Goal: Task Accomplishment & Management: Manage account settings

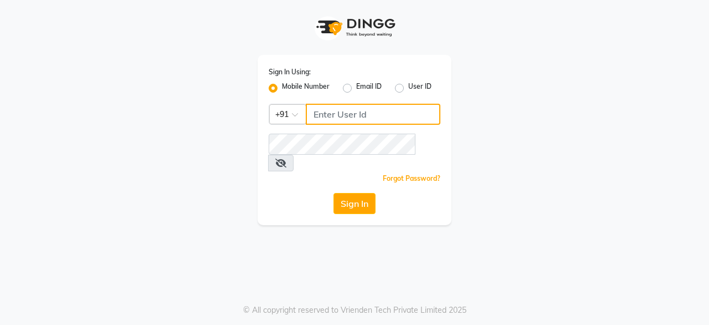
click at [382, 111] on input "Username" at bounding box center [373, 114] width 135 height 21
type input "8792223489"
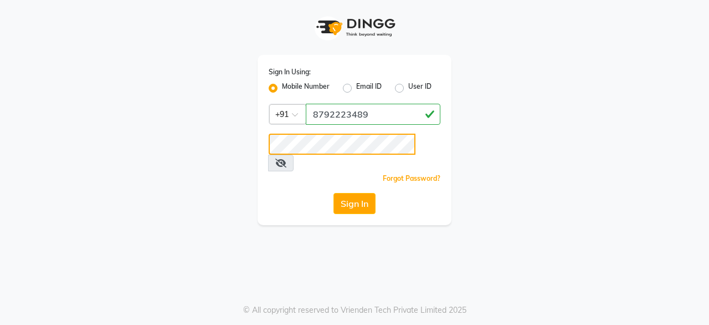
click at [334, 193] on button "Sign In" at bounding box center [355, 203] width 42 height 21
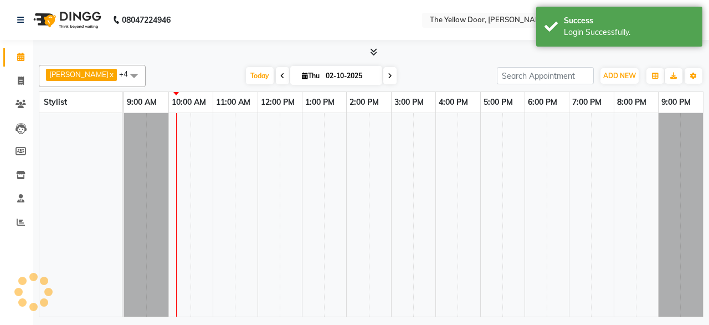
select select "en"
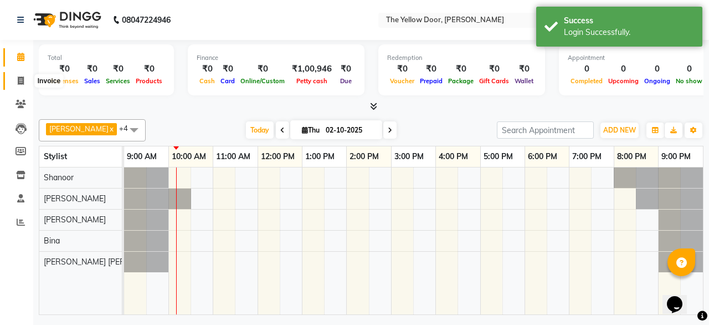
click at [28, 79] on span at bounding box center [20, 81] width 19 height 13
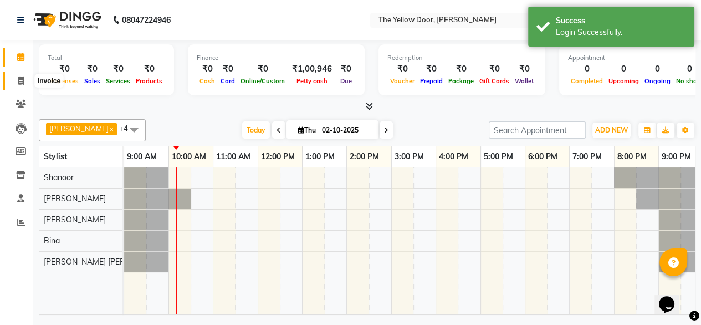
select select "service"
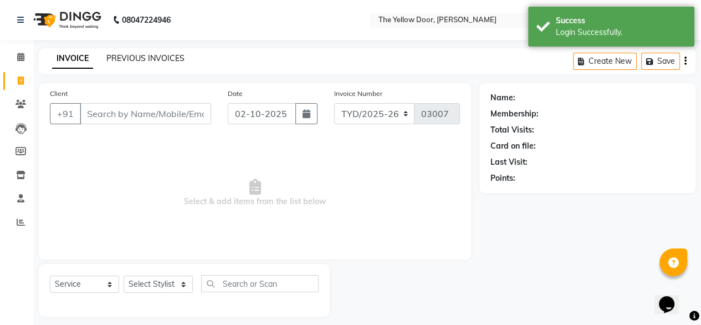
click at [164, 59] on link "PREVIOUS INVOICES" at bounding box center [145, 58] width 78 height 10
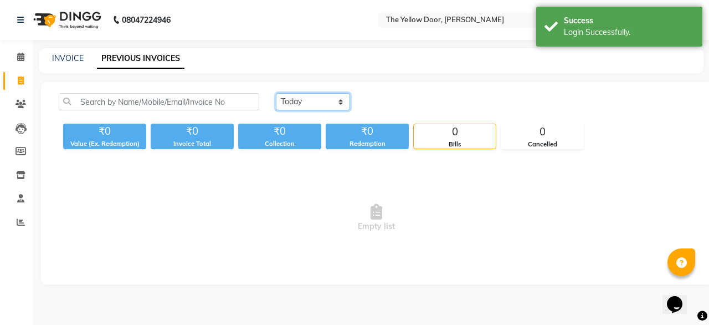
drag, startPoint x: 339, startPoint y: 98, endPoint x: 337, endPoint y: 105, distance: 7.0
click at [338, 101] on select "Today Yesterday Custom Range" at bounding box center [313, 101] width 74 height 17
select select "yesterday"
click at [276, 93] on select "Today Yesterday Custom Range" at bounding box center [313, 101] width 74 height 17
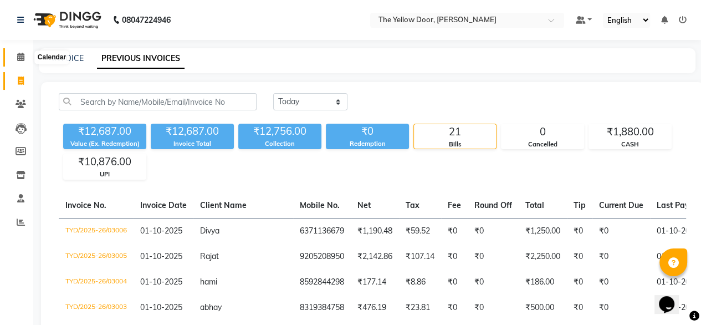
click at [18, 55] on icon at bounding box center [20, 57] width 7 height 8
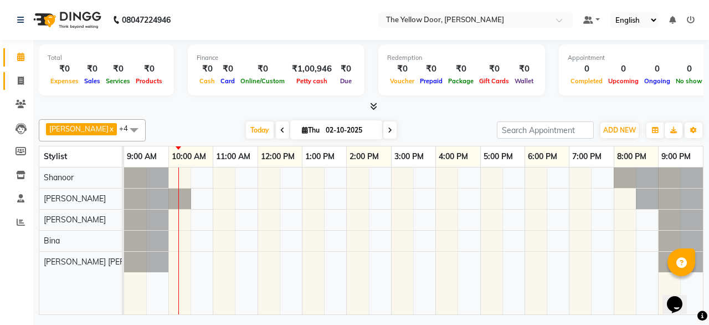
click at [8, 84] on link "Invoice" at bounding box center [16, 81] width 27 height 18
select select "service"
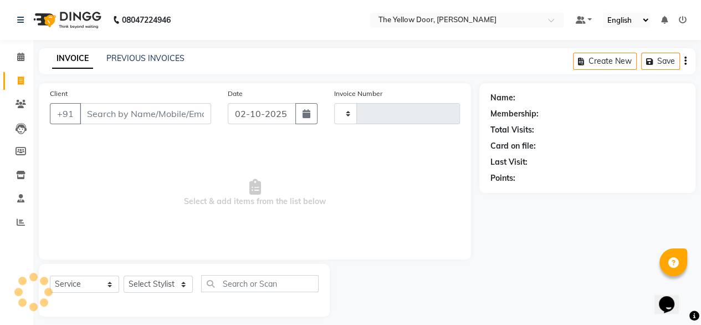
click at [8, 84] on link "Invoice" at bounding box center [16, 81] width 27 height 18
select select "service"
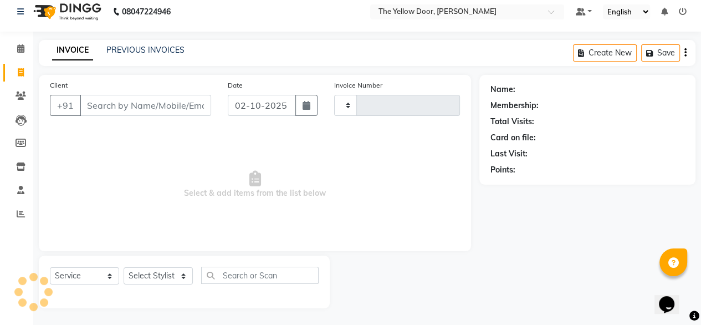
type input "03007"
select select "5650"
click at [179, 52] on link "PREVIOUS INVOICES" at bounding box center [145, 50] width 78 height 10
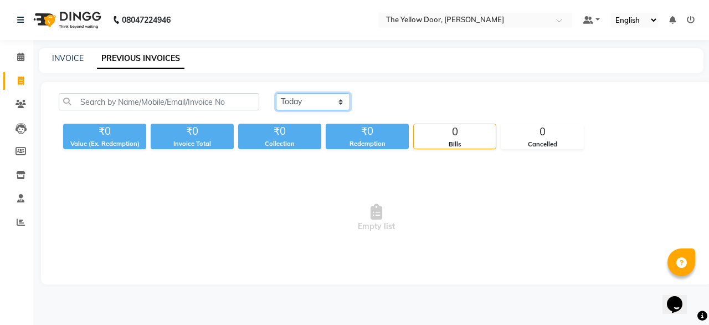
drag, startPoint x: 340, startPoint y: 94, endPoint x: 338, endPoint y: 108, distance: 14.6
click at [339, 94] on select "Today Yesterday Custom Range" at bounding box center [313, 101] width 74 height 17
select select "yesterday"
click at [276, 93] on select "Today Yesterday Custom Range" at bounding box center [313, 101] width 74 height 17
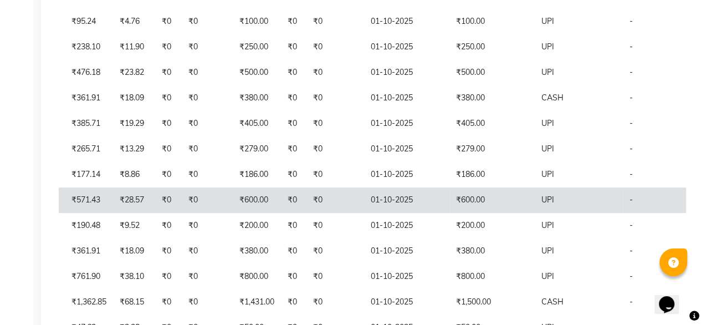
scroll to position [0, 287]
click at [479, 213] on td "₹600.00" at bounding box center [490, 199] width 85 height 25
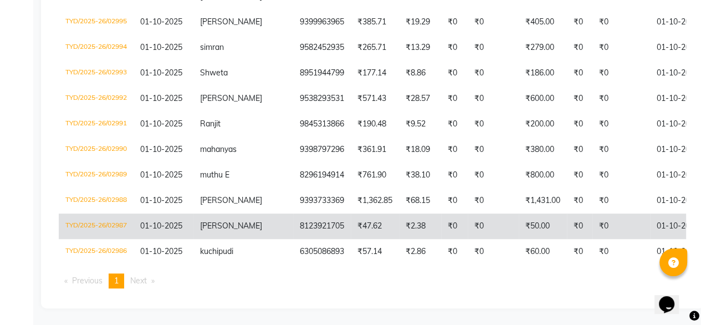
scroll to position [510, 0]
click at [351, 216] on td "₹47.62" at bounding box center [375, 225] width 48 height 25
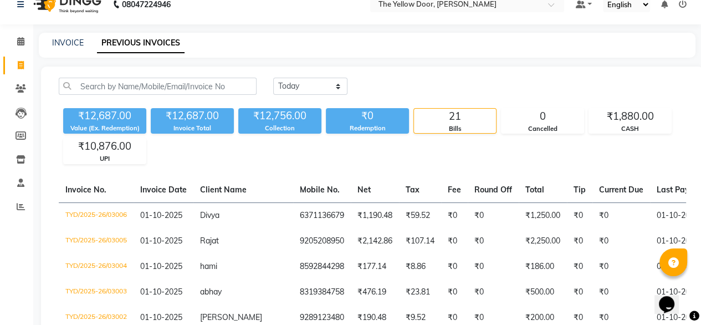
scroll to position [0, 0]
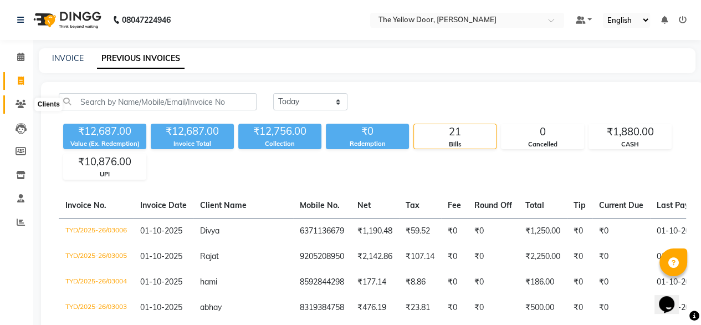
click at [15, 107] on span at bounding box center [20, 104] width 19 height 13
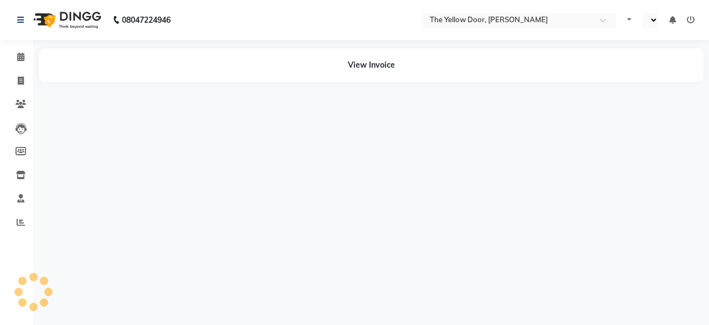
select select "en"
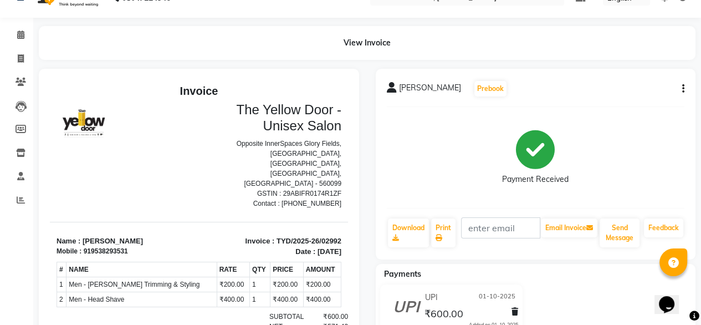
scroll to position [22, 0]
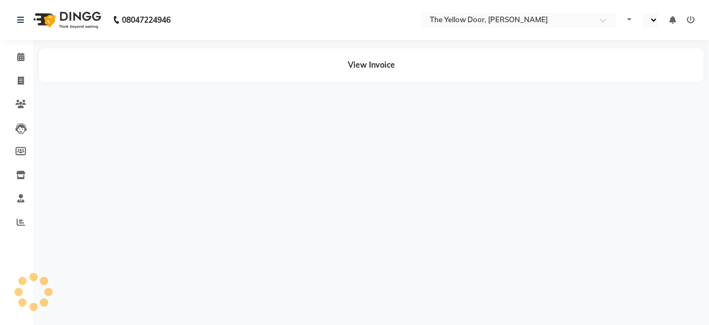
select select "en"
